Goal: Navigation & Orientation: Find specific page/section

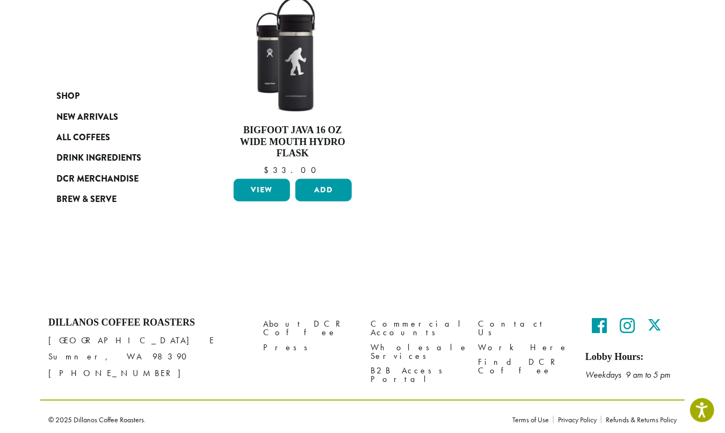
scroll to position [442, 0]
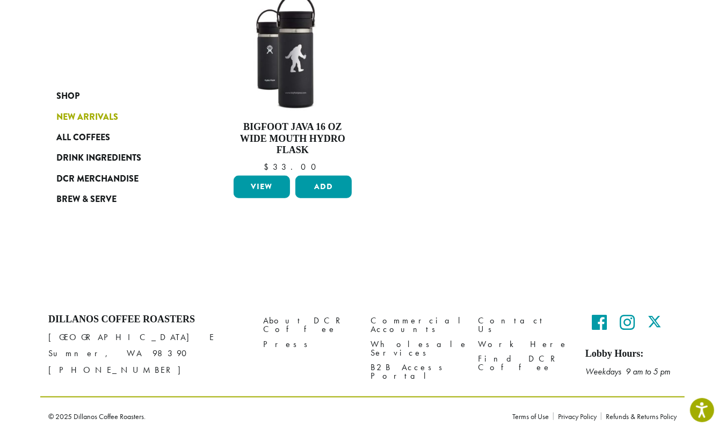
click at [69, 117] on span "New Arrivals" at bounding box center [87, 117] width 62 height 13
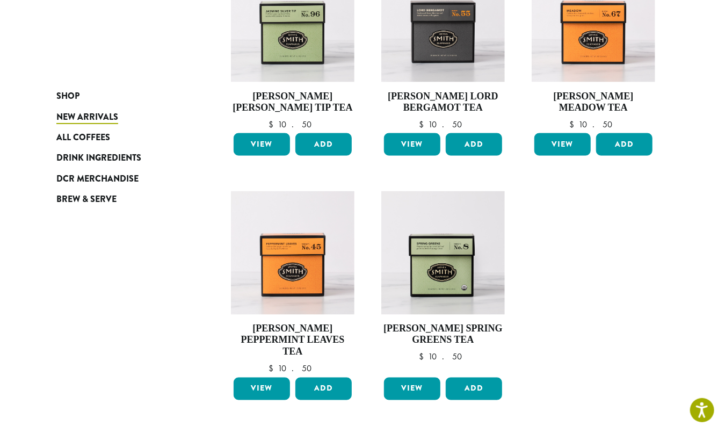
scroll to position [805, 0]
